Goal: Task Accomplishment & Management: Complete application form

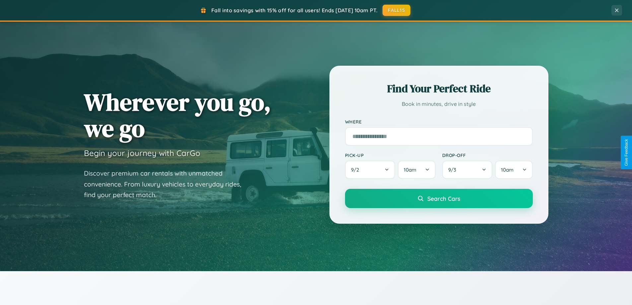
scroll to position [1276, 0]
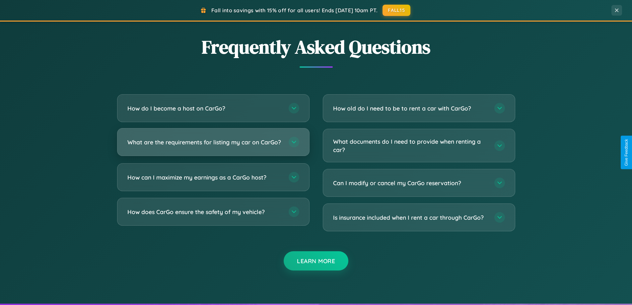
click at [213, 145] on h3 "What are the requirements for listing my car on CarGo?" at bounding box center [204, 142] width 155 height 8
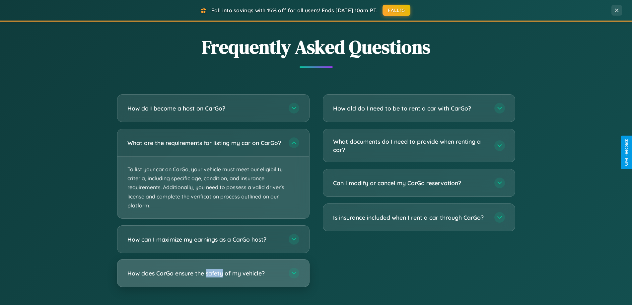
click at [213, 277] on h3 "How does CarGo ensure the safety of my vehicle?" at bounding box center [204, 273] width 155 height 8
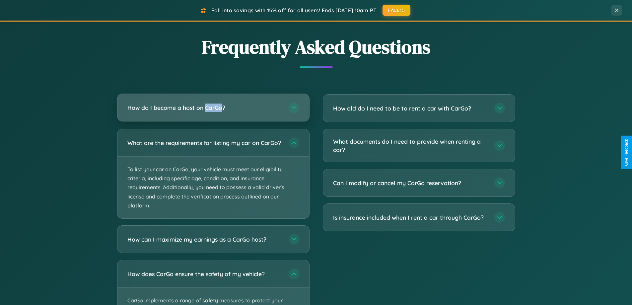
click at [213, 107] on h3 "How do I become a host on CarGo?" at bounding box center [204, 107] width 155 height 8
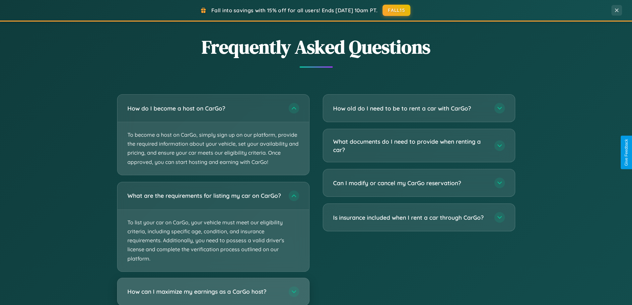
click at [213, 294] on h3 "How can I maximize my earnings as a CarGo host?" at bounding box center [204, 291] width 155 height 8
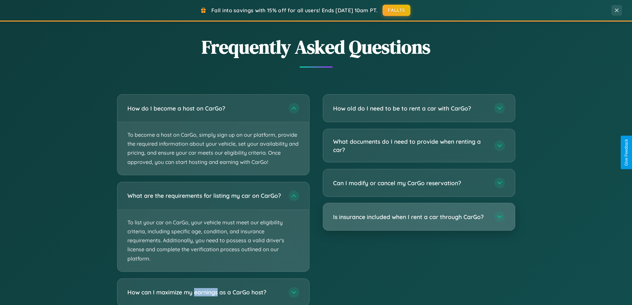
click at [419, 217] on h3 "Is insurance included when I rent a car through CarGo?" at bounding box center [410, 217] width 155 height 8
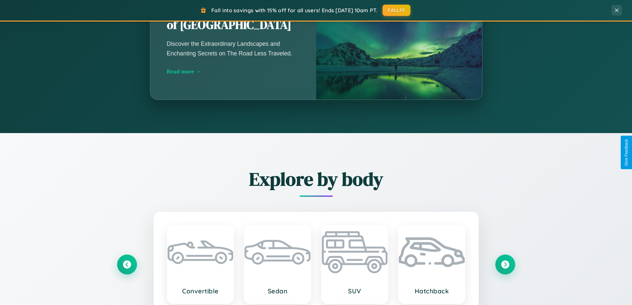
scroll to position [584, 0]
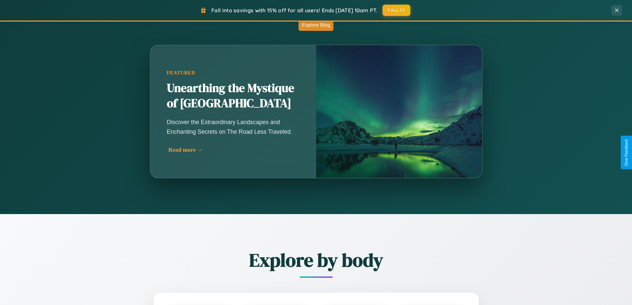
click at [233, 152] on div "Read more →" at bounding box center [234, 149] width 133 height 7
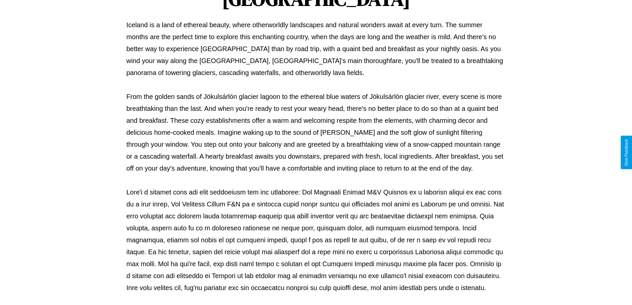
scroll to position [215, 0]
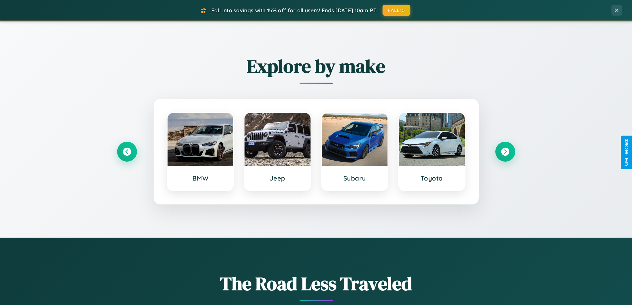
scroll to position [286, 0]
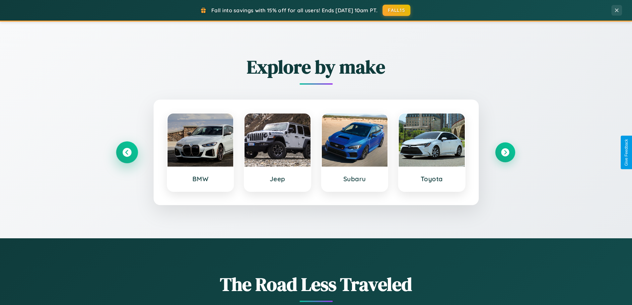
click at [127, 152] on icon at bounding box center [126, 152] width 9 height 9
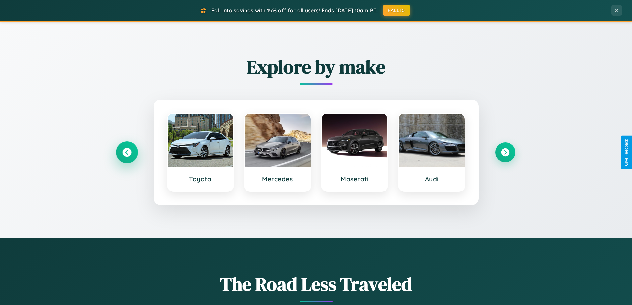
click at [127, 152] on icon at bounding box center [126, 152] width 9 height 9
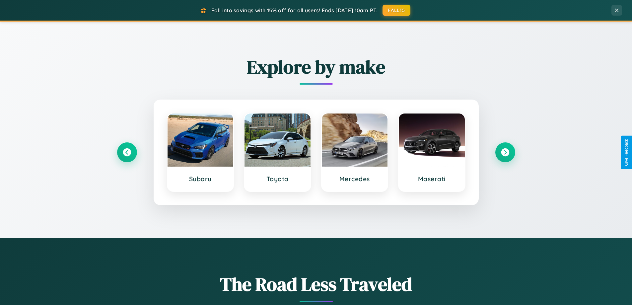
scroll to position [0, 0]
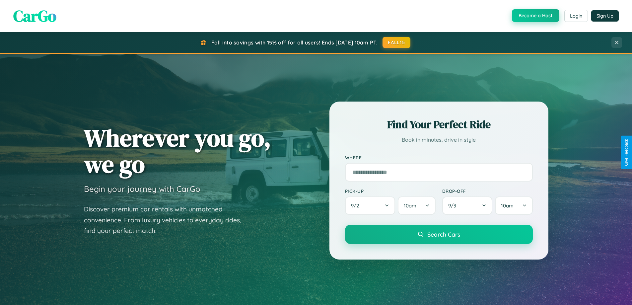
click at [535, 16] on button "Become a Host" at bounding box center [535, 15] width 47 height 13
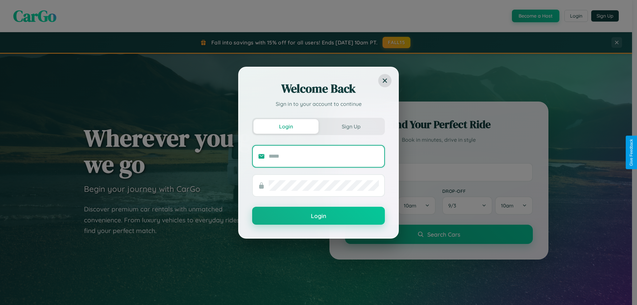
click at [324, 156] on input "text" at bounding box center [324, 156] width 110 height 11
type input "**********"
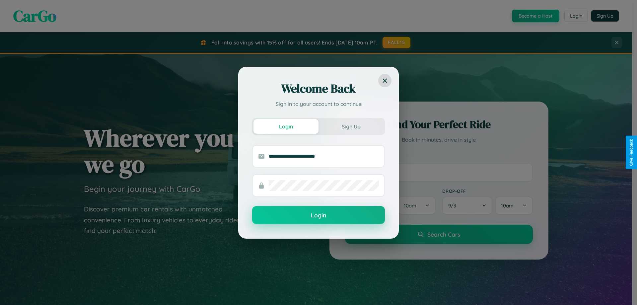
click at [318, 215] on button "Login" at bounding box center [318, 215] width 133 height 18
